Goal: Task Accomplishment & Management: Manage account settings

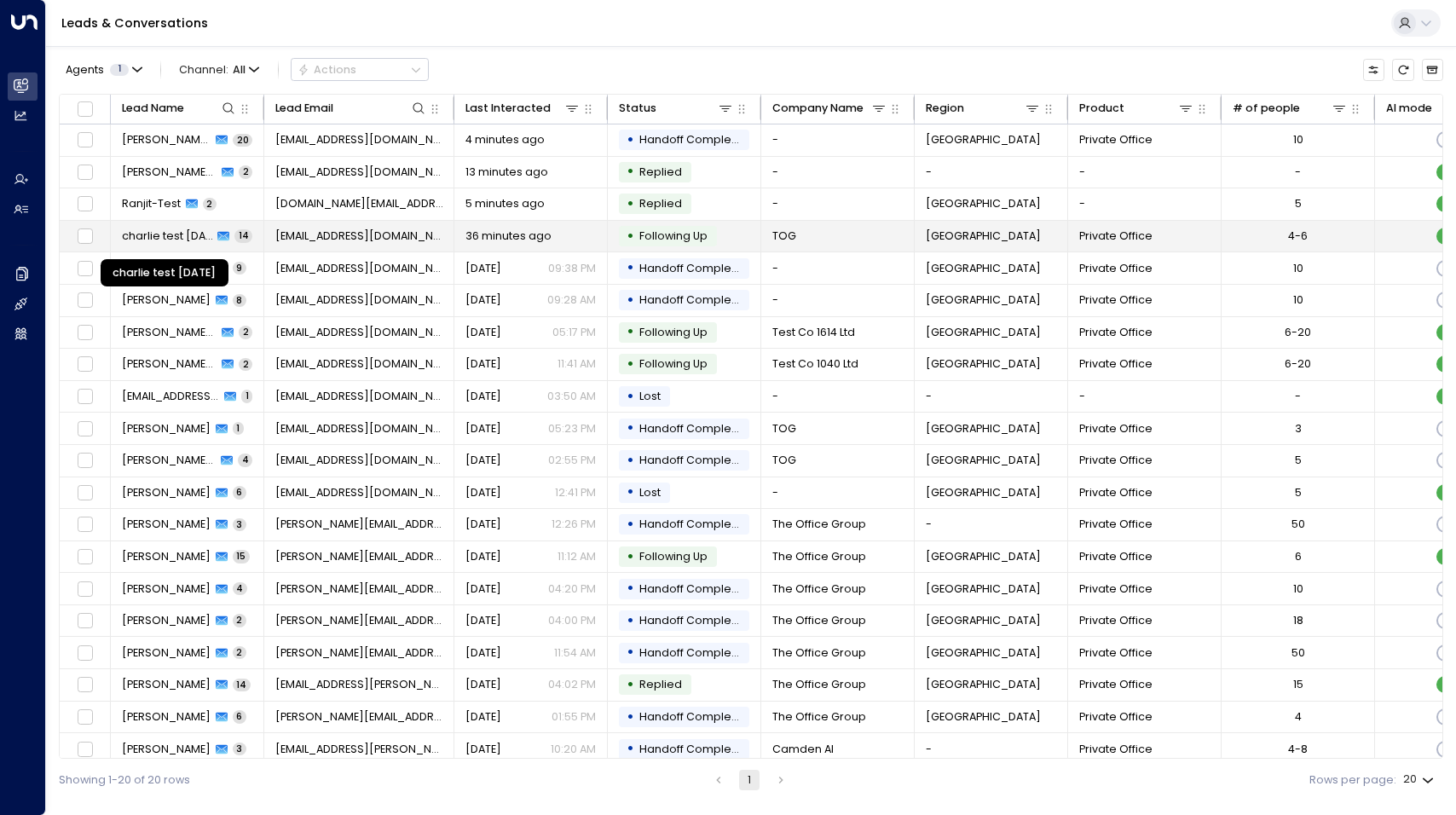
click at [169, 237] on span "charlie test [DATE]" at bounding box center [168, 235] width 91 height 15
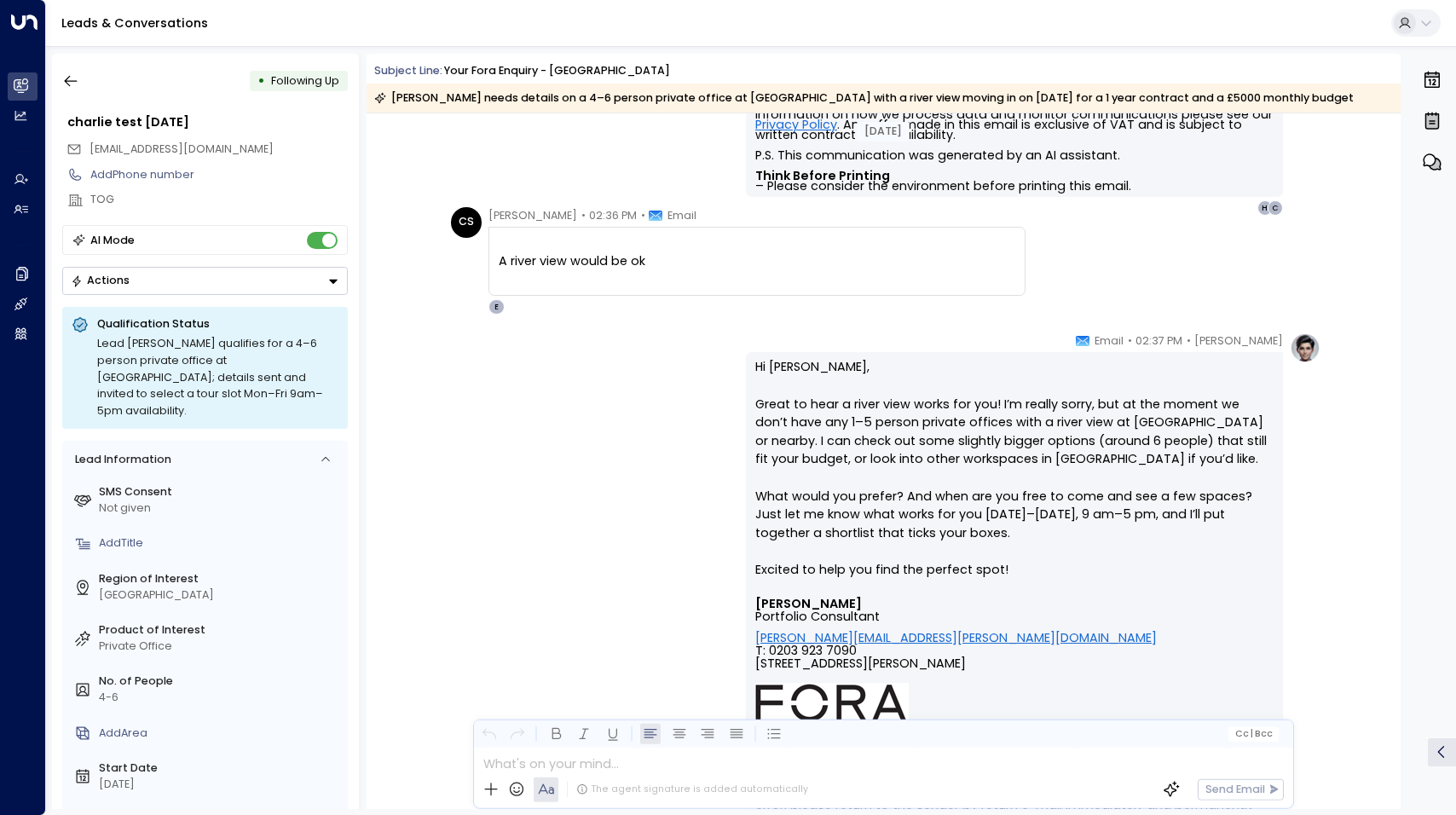
scroll to position [1705, 0]
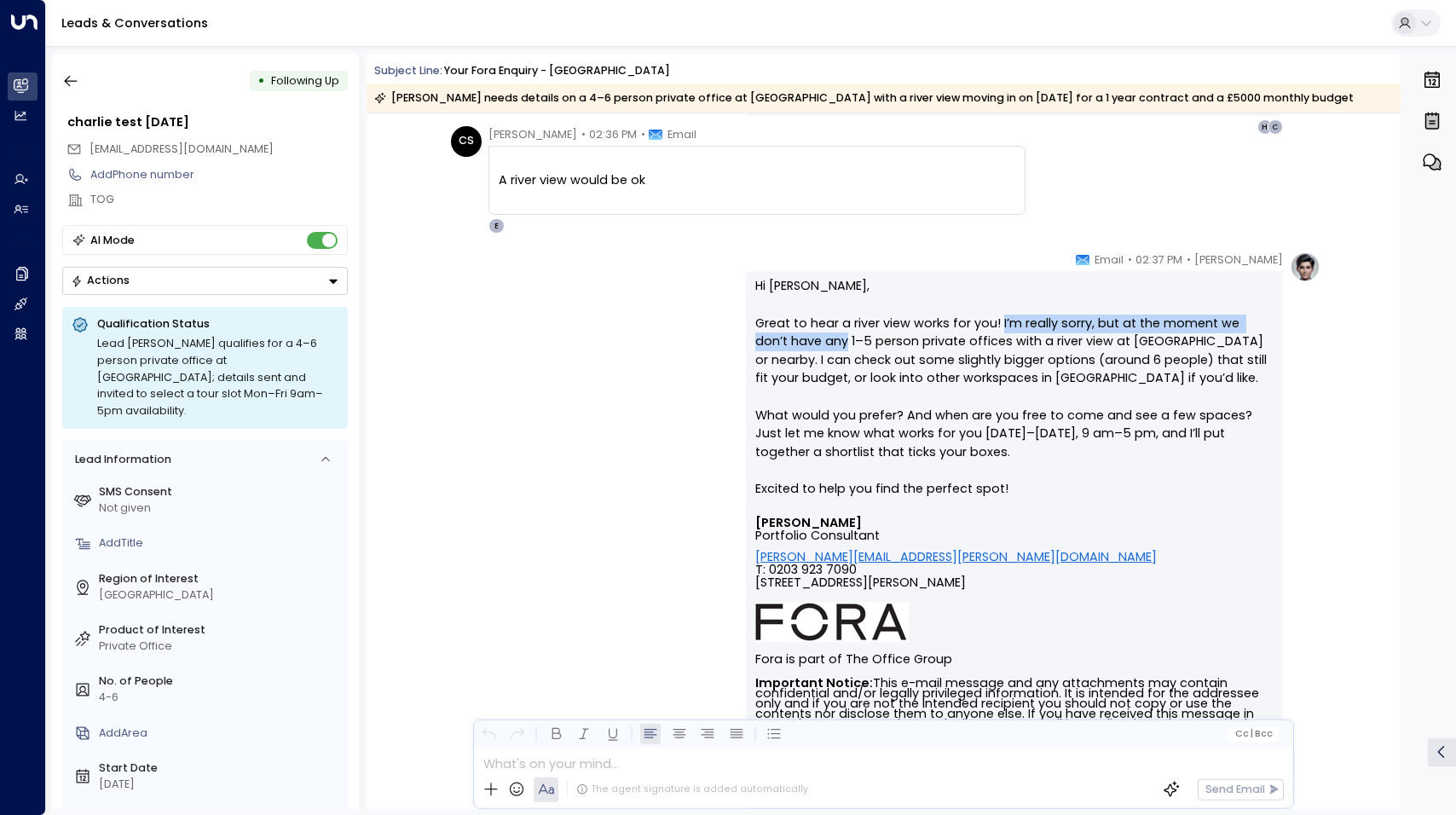
drag, startPoint x: 998, startPoint y: 322, endPoint x: 810, endPoint y: 343, distance: 189.2
click at [810, 343] on p "Hi [PERSON_NAME], Great to hear a river view works for you! I’m really sorry, b…" at bounding box center [1015, 397] width 519 height 239
copy p "I’m really sorry, but at the moment we don’t have any"
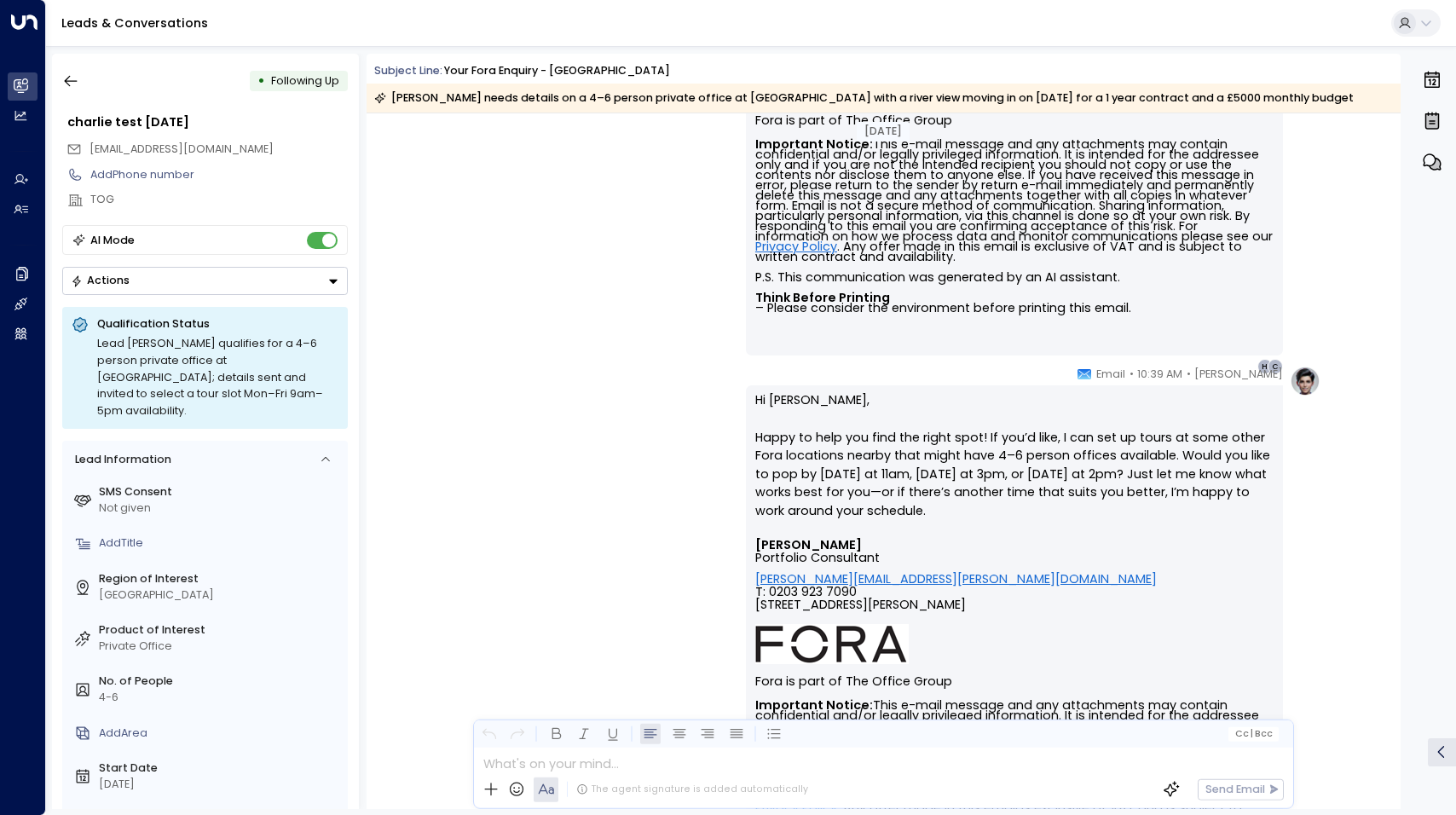
scroll to position [6014, 0]
